Goal: Task Accomplishment & Management: Use online tool/utility

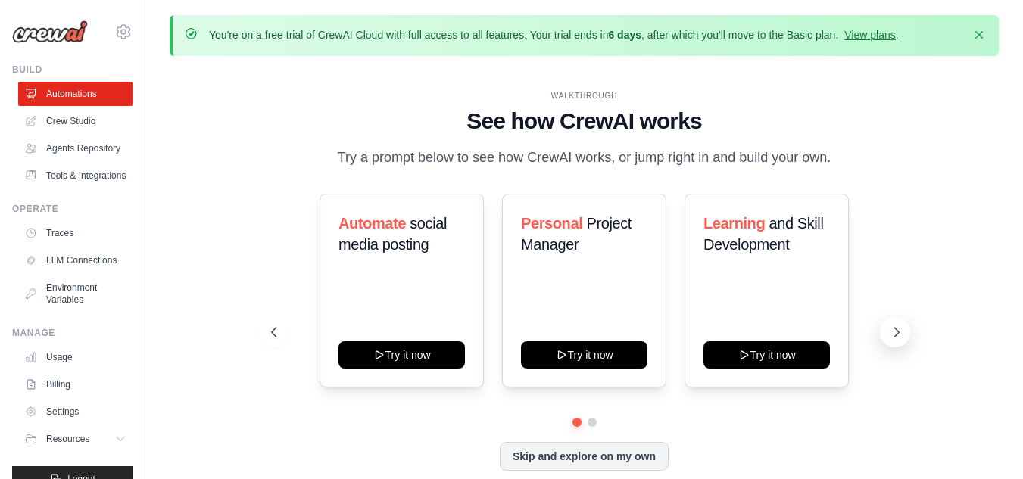
click at [893, 335] on icon at bounding box center [896, 332] width 15 height 15
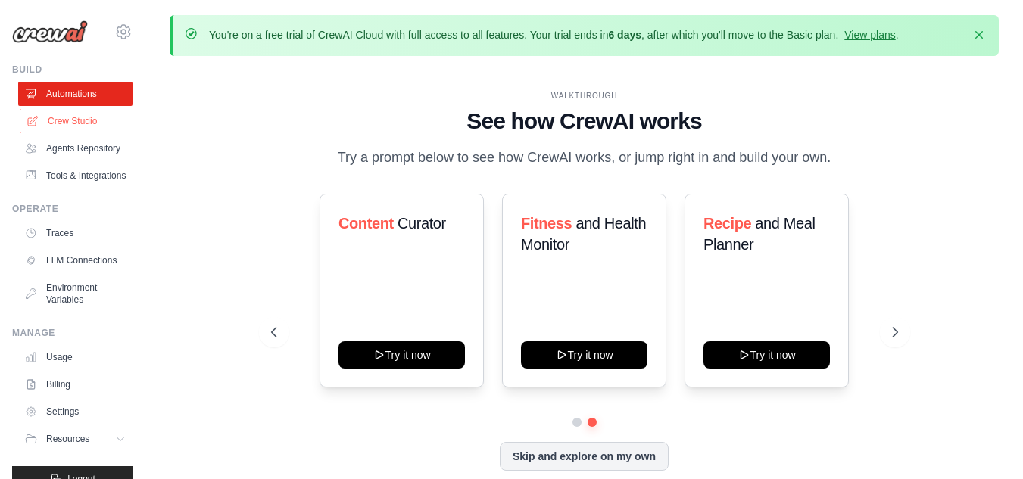
click at [73, 117] on link "Crew Studio" at bounding box center [77, 121] width 114 height 24
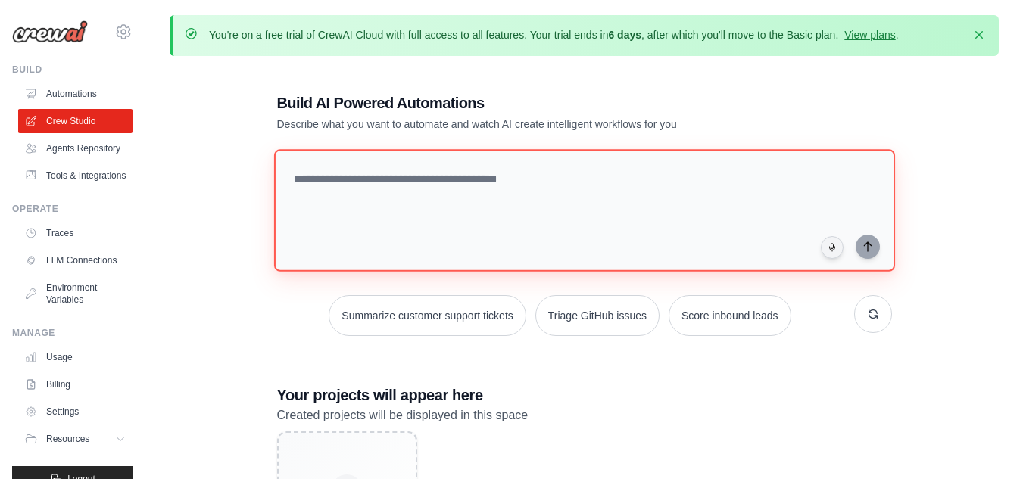
click at [515, 187] on textarea at bounding box center [583, 210] width 621 height 123
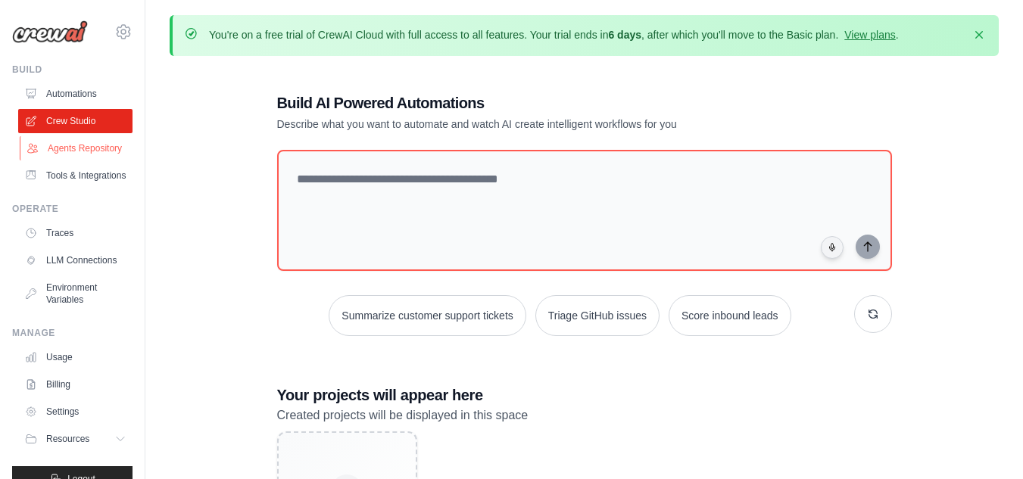
click at [64, 161] on link "Agents Repository" at bounding box center [77, 148] width 114 height 24
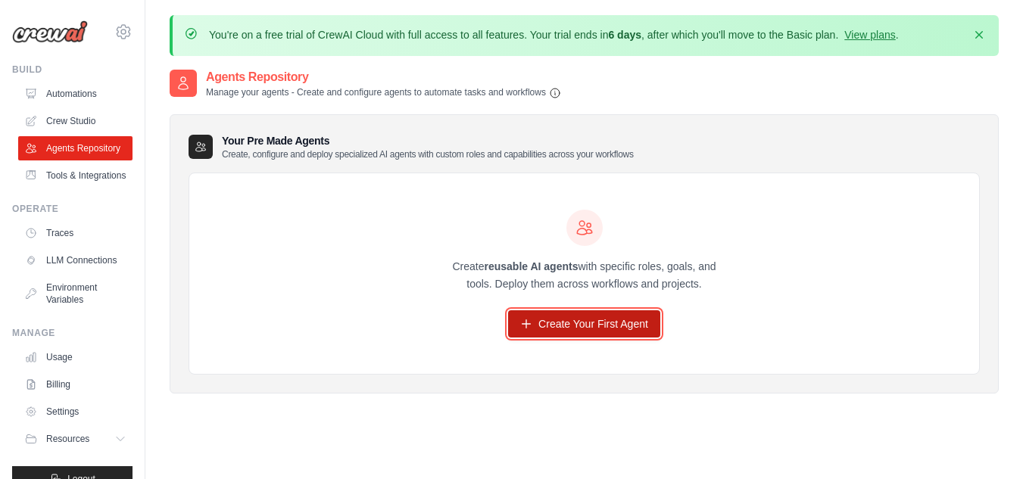
click at [538, 311] on link "Create Your First Agent" at bounding box center [584, 323] width 152 height 27
